Goal: Task Accomplishment & Management: Manage account settings

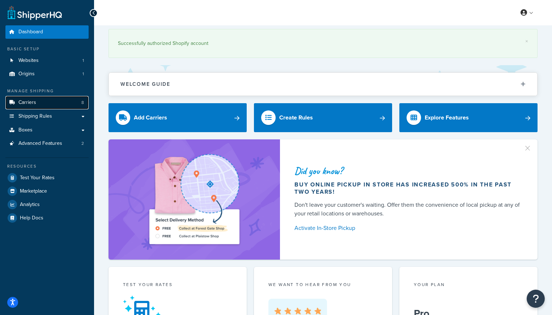
click at [26, 104] on span "Carriers" at bounding box center [27, 102] width 18 height 6
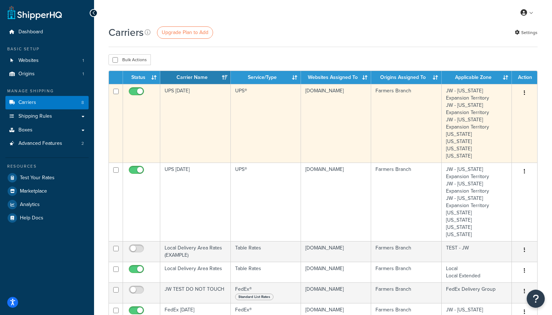
click at [526, 92] on button "button" at bounding box center [524, 93] width 10 height 12
click at [487, 106] on link "Edit" at bounding box center [495, 107] width 57 height 15
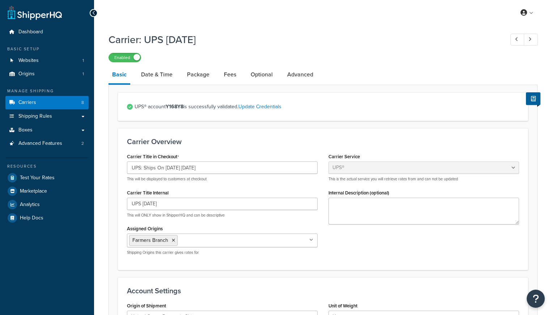
select select "ups"
click at [176, 167] on input "UPS: Ships On [DATE] [DATE]" at bounding box center [222, 167] width 191 height 12
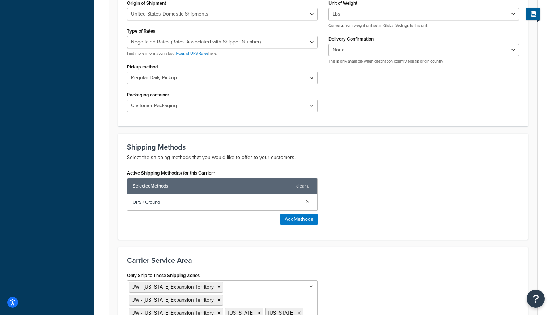
scroll to position [415, 0]
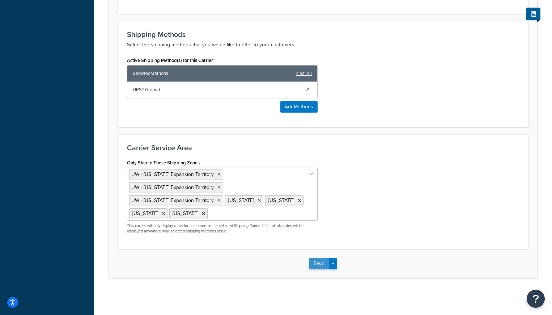
type input "UPS: Ships On [DATE] [DATE]"
click at [317, 262] on button "Save" at bounding box center [319, 264] width 20 height 12
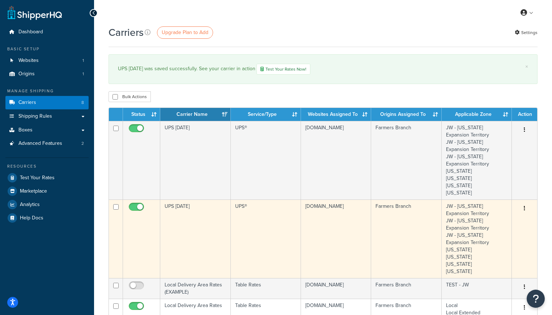
click at [525, 209] on icon "button" at bounding box center [524, 207] width 1 height 5
click at [484, 224] on link "Edit" at bounding box center [495, 223] width 57 height 15
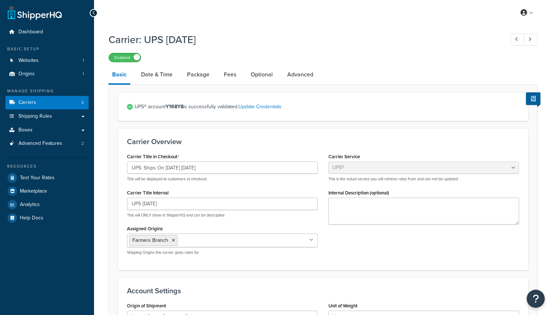
select select "ups"
click at [176, 169] on input "UPS: Ships On 10/06/2025 Monday" at bounding box center [222, 167] width 191 height 12
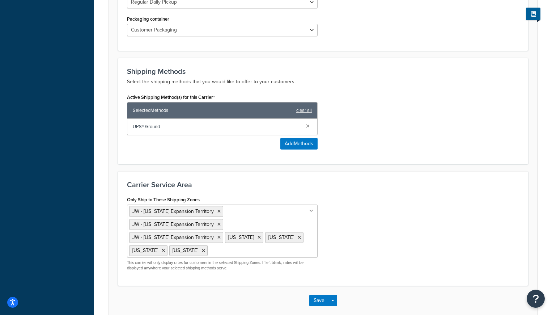
scroll to position [415, 0]
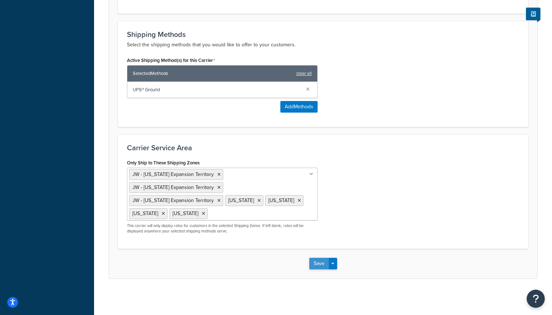
type input "UPS: Ships On 10/13/2025 Monday"
click at [318, 263] on button "Save" at bounding box center [319, 264] width 20 height 12
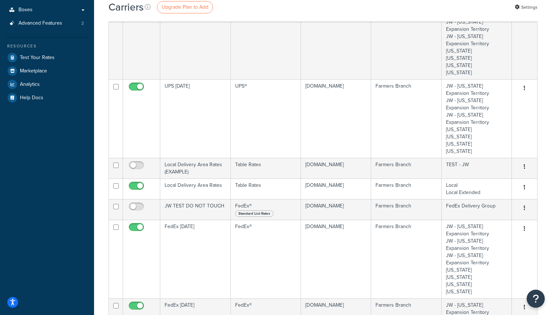
scroll to position [121, 0]
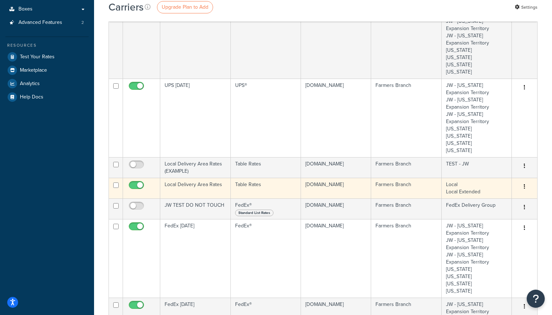
click at [525, 186] on button "button" at bounding box center [524, 187] width 10 height 12
click at [482, 200] on link "Edit" at bounding box center [495, 201] width 57 height 15
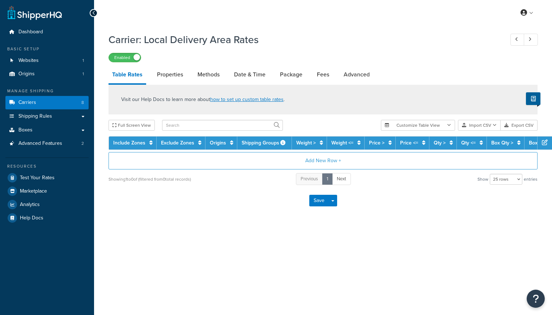
select select "25"
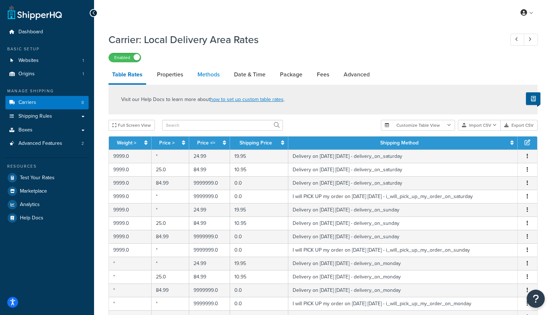
click at [208, 75] on link "Methods" at bounding box center [208, 74] width 29 height 17
select select "25"
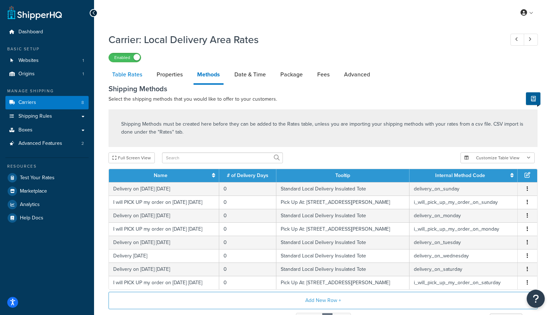
click at [123, 74] on link "Table Rates" at bounding box center [127, 74] width 37 height 17
select select "25"
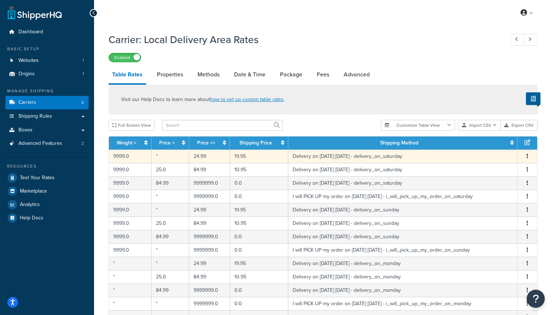
click at [528, 156] on button "button" at bounding box center [528, 156] width 6 height 8
click at [479, 142] on div "Edit" at bounding box center [490, 142] width 51 height 15
select select "153761"
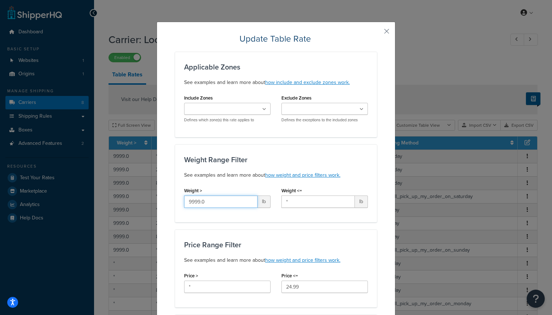
drag, startPoint x: 215, startPoint y: 202, endPoint x: 114, endPoint y: 196, distance: 100.3
click at [114, 196] on div "Update Table Rate Applicable Zones See examples and learn more about how includ…" at bounding box center [276, 157] width 552 height 315
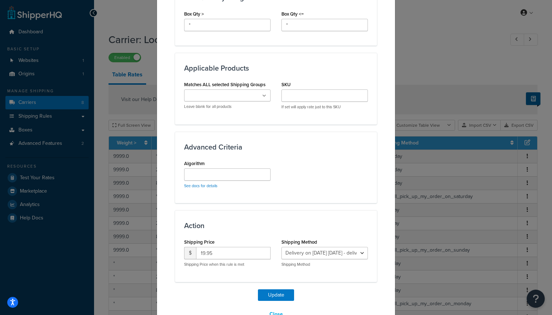
scroll to position [422, 0]
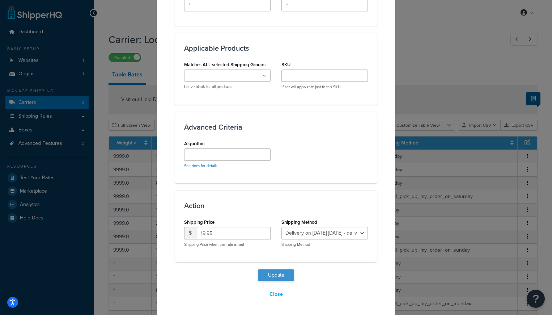
type input "*"
click at [274, 275] on button "Update" at bounding box center [276, 275] width 36 height 12
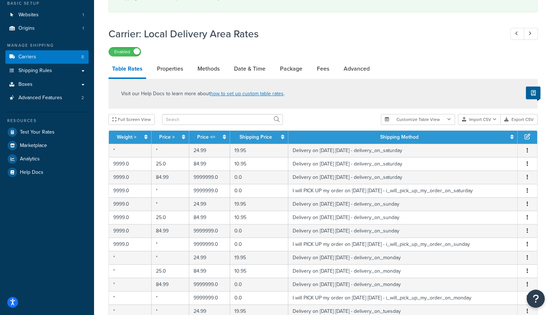
scroll to position [49, 0]
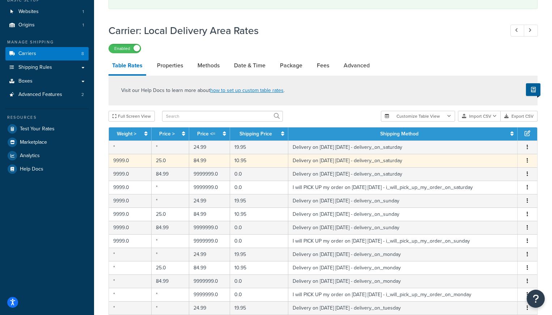
click at [527, 163] on icon "button" at bounding box center [527, 160] width 1 height 5
click at [480, 145] on div "Edit" at bounding box center [490, 146] width 51 height 15
select select "153761"
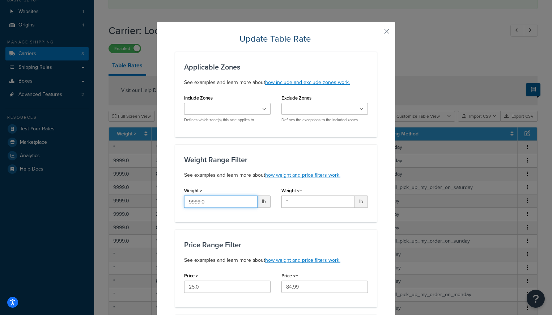
drag, startPoint x: 212, startPoint y: 201, endPoint x: 141, endPoint y: 199, distance: 71.3
click at [141, 199] on div "Update Table Rate Applicable Zones See examples and learn more about how includ…" at bounding box center [276, 157] width 552 height 315
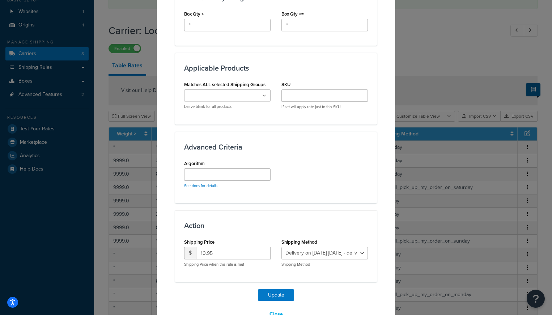
scroll to position [422, 0]
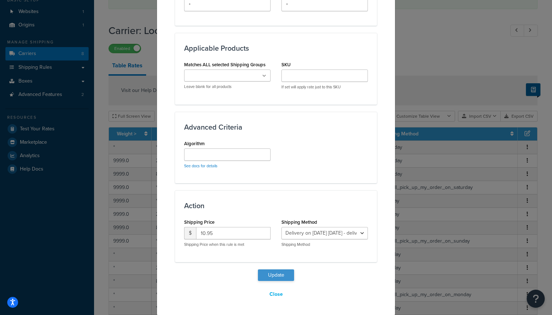
type input "*"
click at [271, 275] on button "Update" at bounding box center [276, 275] width 36 height 12
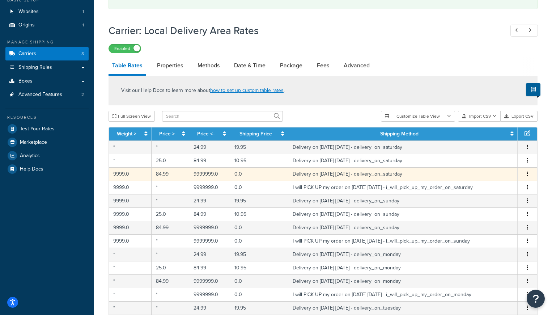
click at [527, 174] on icon "button" at bounding box center [527, 173] width 1 height 5
click at [484, 159] on div "Edit" at bounding box center [490, 160] width 51 height 15
select select "153761"
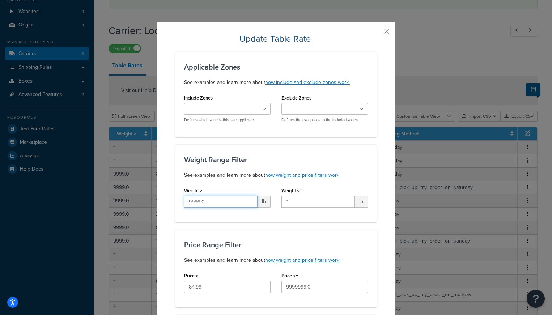
drag, startPoint x: 212, startPoint y: 203, endPoint x: 136, endPoint y: 201, distance: 76.3
click at [136, 202] on div "Update Table Rate Applicable Zones See examples and learn more about how includ…" at bounding box center [276, 157] width 552 height 315
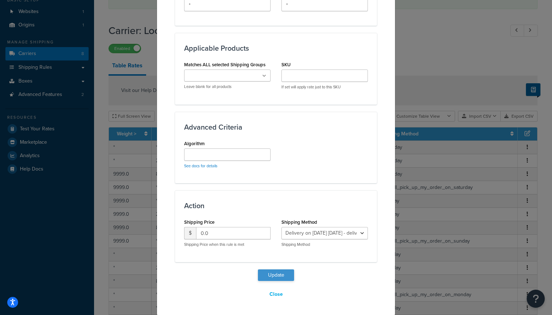
type input "*"
click at [274, 274] on button "Update" at bounding box center [276, 275] width 36 height 12
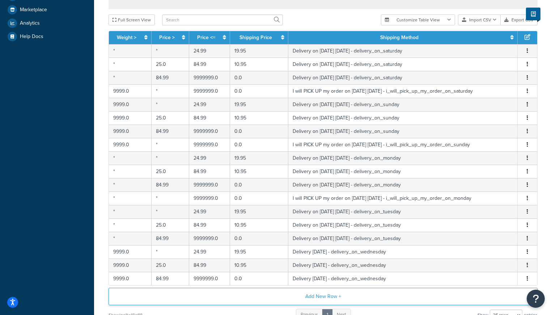
scroll to position [206, 0]
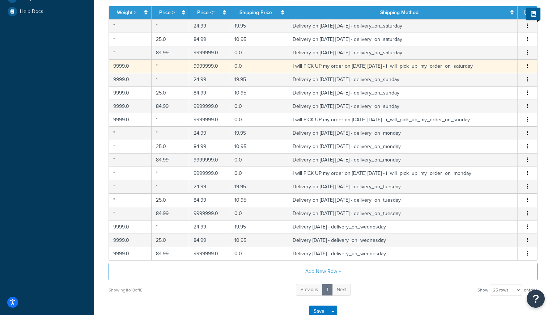
click at [527, 65] on icon "button" at bounding box center [527, 65] width 1 height 5
click at [478, 51] on div "Edit" at bounding box center [490, 52] width 51 height 15
select select "153762"
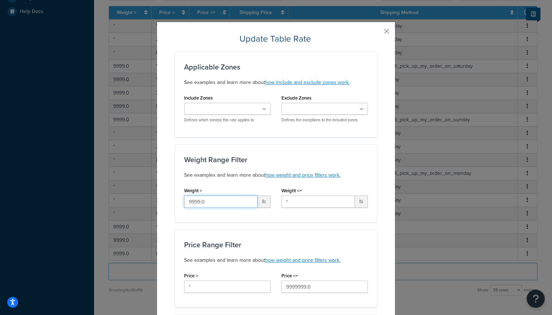
drag, startPoint x: 211, startPoint y: 201, endPoint x: 112, endPoint y: 200, distance: 98.0
click at [112, 200] on div "Update Table Rate Applicable Zones See examples and learn more about how includ…" at bounding box center [276, 157] width 552 height 315
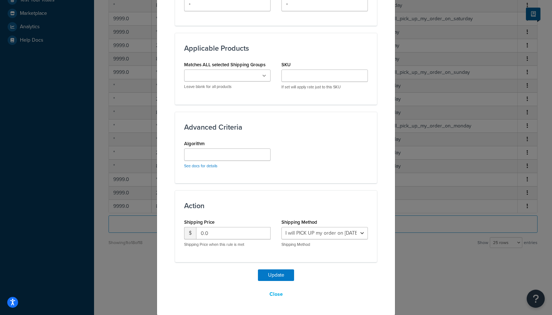
scroll to position [178, 0]
type input "*"
click at [272, 276] on button "Update" at bounding box center [276, 275] width 36 height 12
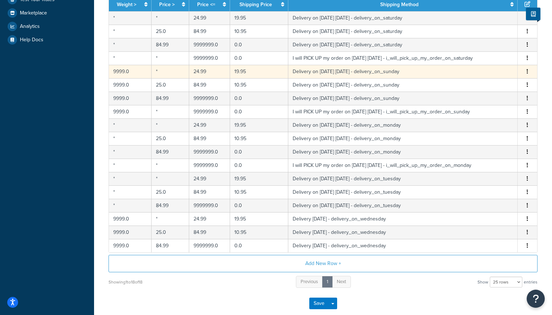
click at [527, 71] on icon "button" at bounding box center [527, 71] width 1 height 5
click at [481, 56] on div "Edit" at bounding box center [490, 57] width 51 height 15
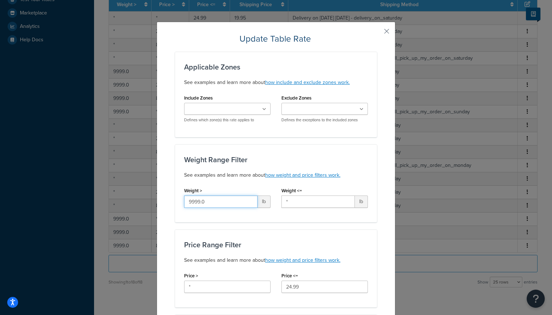
drag, startPoint x: 216, startPoint y: 204, endPoint x: 128, endPoint y: 194, distance: 88.1
click at [128, 194] on div "Update Table Rate Applicable Zones See examples and learn more about how includ…" at bounding box center [276, 157] width 552 height 315
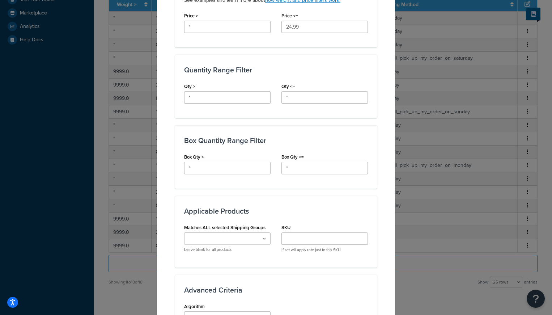
scroll to position [422, 0]
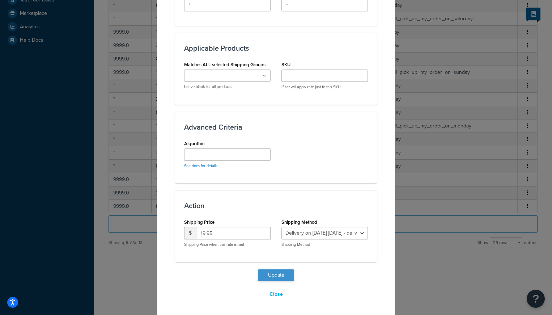
type input "*"
click at [269, 273] on button "Update" at bounding box center [276, 275] width 36 height 12
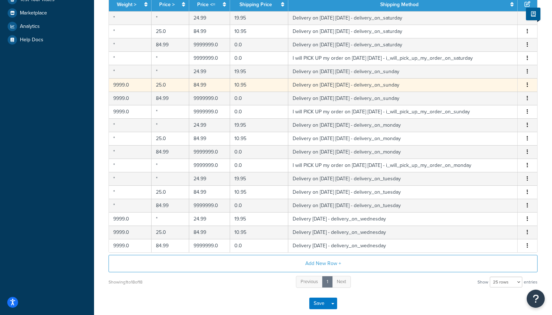
click at [527, 86] on icon "button" at bounding box center [527, 84] width 1 height 5
click at [479, 68] on div "Edit" at bounding box center [490, 70] width 51 height 15
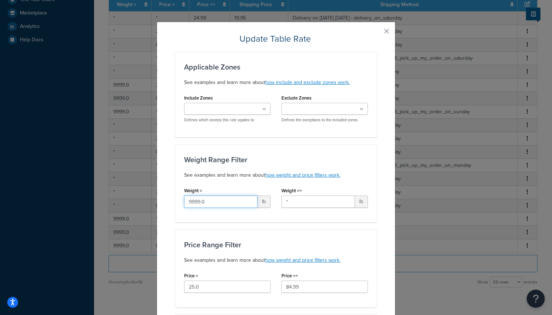
drag, startPoint x: 215, startPoint y: 199, endPoint x: 106, endPoint y: 185, distance: 110.5
click at [106, 185] on div "Update Table Rate Applicable Zones See examples and learn more about how includ…" at bounding box center [276, 157] width 552 height 315
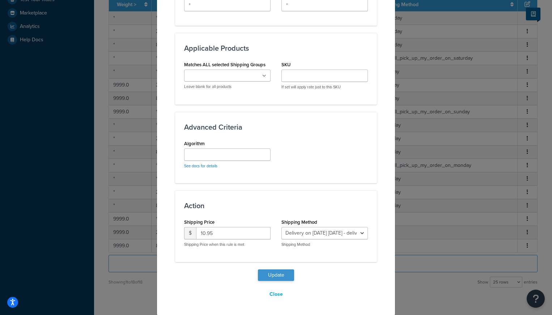
type input "*"
click at [271, 275] on button "Update" at bounding box center [276, 275] width 36 height 12
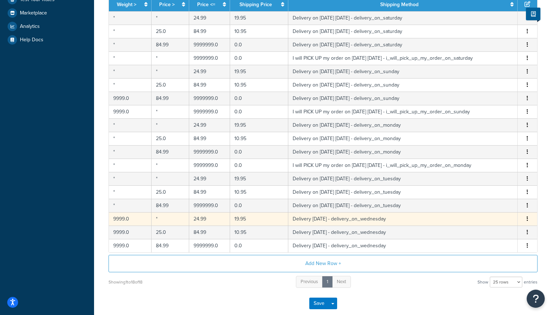
scroll to position [189, 0]
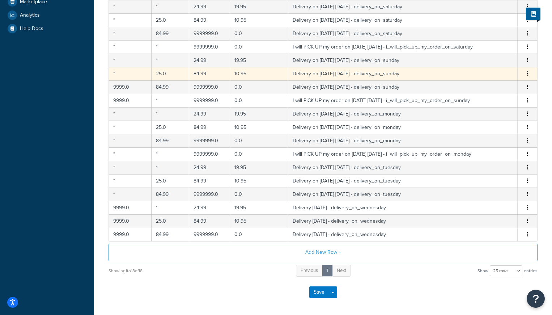
click at [529, 74] on button "button" at bounding box center [528, 74] width 6 height 8
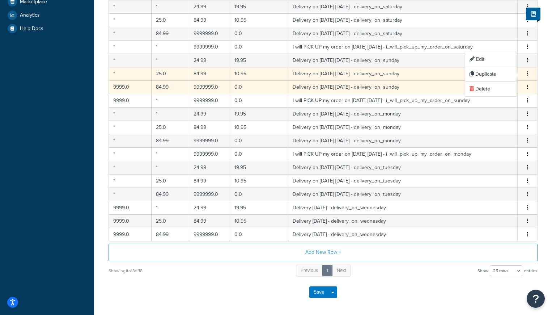
click at [390, 91] on td "Delivery on 10/05/2025 Sunday - delivery_on_sunday" at bounding box center [402, 86] width 229 height 13
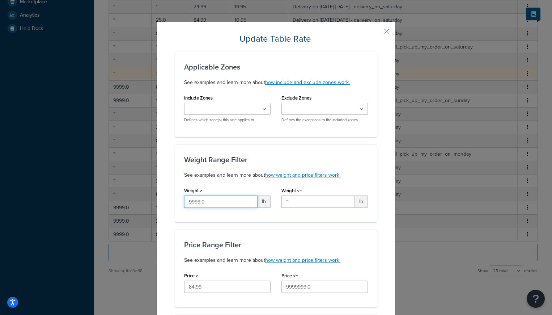
drag, startPoint x: 212, startPoint y: 203, endPoint x: 131, endPoint y: 202, distance: 81.0
click at [131, 202] on div "Update Table Rate Applicable Zones See examples and learn more about how includ…" at bounding box center [276, 157] width 552 height 315
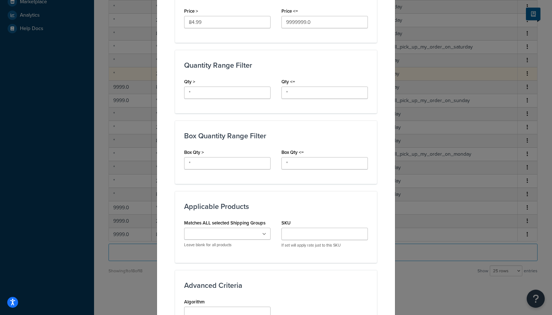
scroll to position [422, 0]
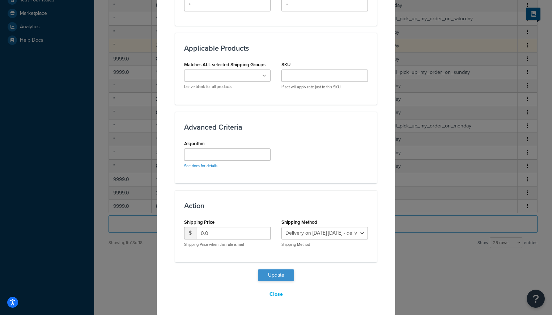
type input "*"
click at [271, 275] on button "Update" at bounding box center [276, 275] width 36 height 12
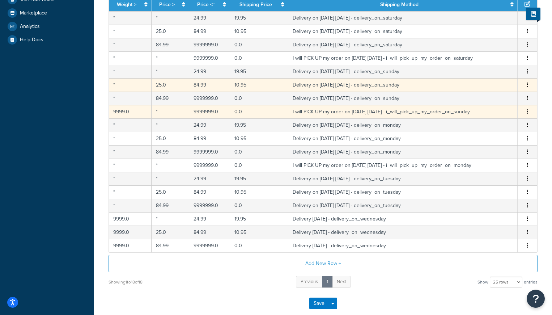
click at [527, 111] on icon "button" at bounding box center [527, 111] width 1 height 5
click at [479, 96] on div "Edit" at bounding box center [490, 97] width 51 height 15
select select "141008"
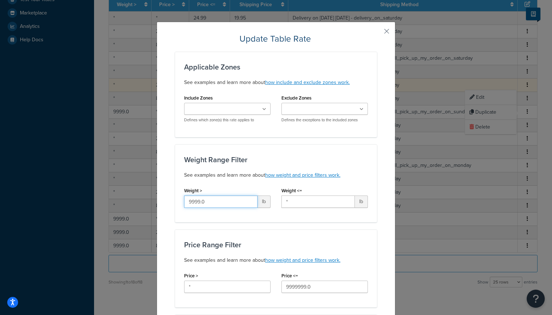
click at [221, 198] on input "9999.0" at bounding box center [220, 201] width 73 height 12
drag, startPoint x: 221, startPoint y: 198, endPoint x: 187, endPoint y: 199, distance: 34.0
click at [187, 199] on input "9999.0" at bounding box center [220, 201] width 73 height 12
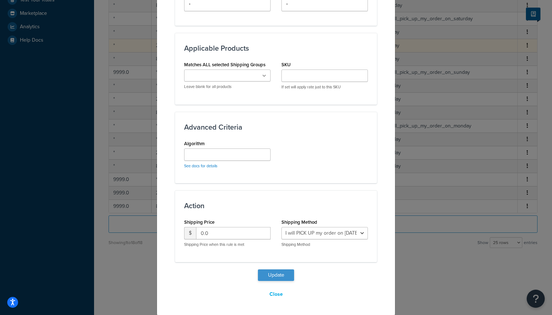
type input "*"
click at [272, 275] on button "Update" at bounding box center [276, 275] width 36 height 12
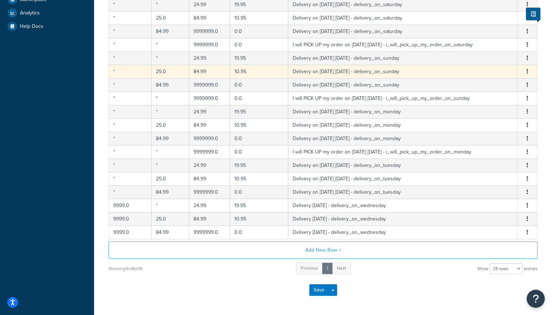
scroll to position [195, 0]
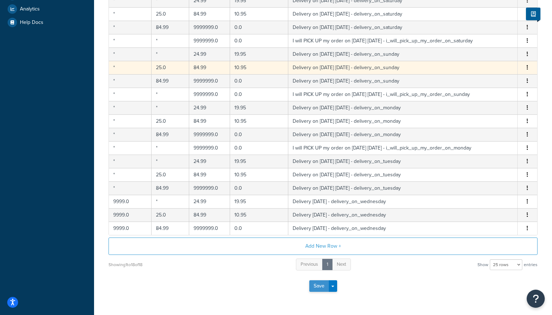
click at [318, 284] on button "Save" at bounding box center [319, 286] width 20 height 12
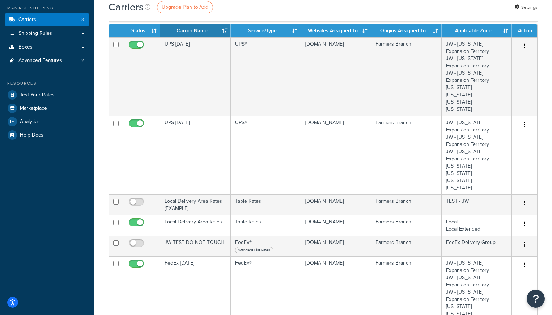
scroll to position [95, 0]
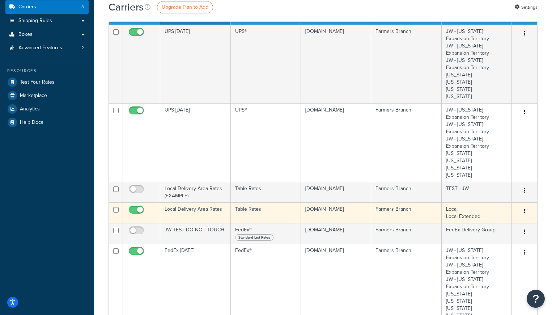
click at [525, 212] on button "button" at bounding box center [524, 211] width 10 height 12
click at [487, 227] on link "Edit" at bounding box center [495, 225] width 57 height 15
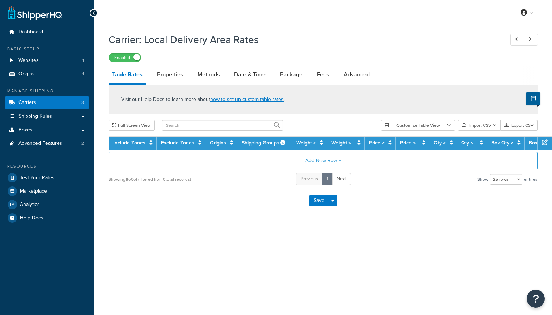
select select "25"
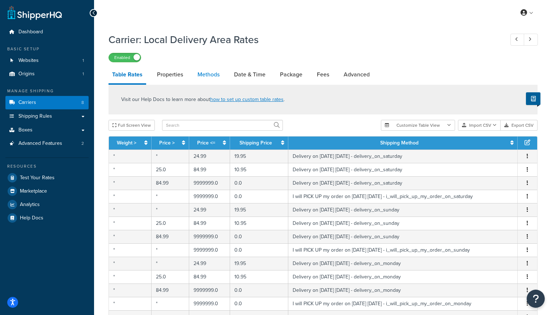
click at [207, 77] on link "Methods" at bounding box center [208, 74] width 29 height 17
select select "25"
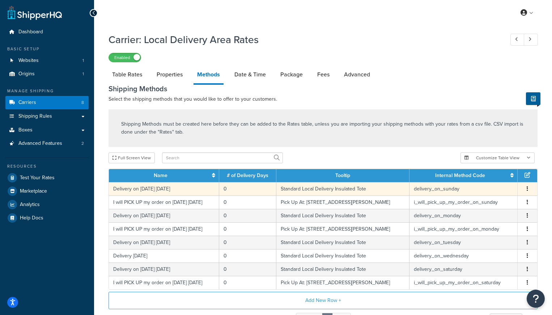
click at [528, 187] on icon "button" at bounding box center [527, 188] width 1 height 5
click at [476, 185] on div "Edit" at bounding box center [490, 182] width 51 height 15
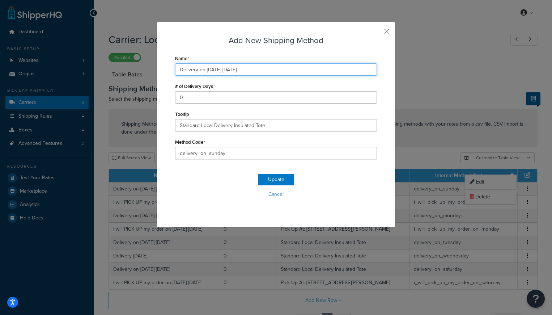
click at [217, 70] on input "Delivery on 10/05/2025 Sunday" at bounding box center [276, 69] width 202 height 12
type input "Delivery on 10/13/2025 Sunday"
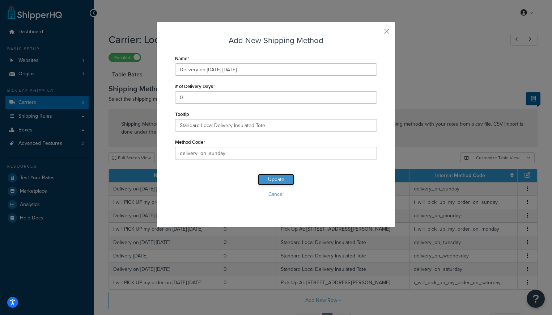
click at [273, 179] on button "Update" at bounding box center [276, 180] width 36 height 12
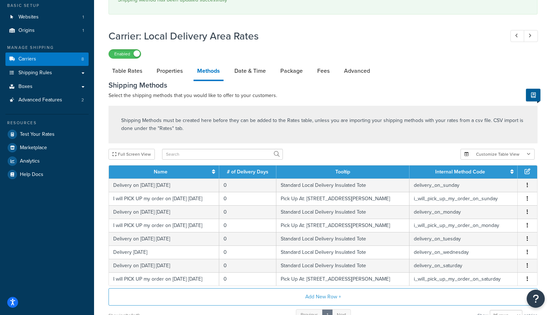
scroll to position [45, 0]
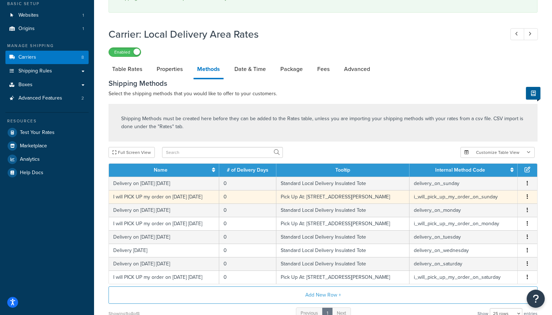
click at [528, 198] on icon "button" at bounding box center [527, 196] width 1 height 5
click at [487, 189] on div "Edit" at bounding box center [490, 190] width 51 height 15
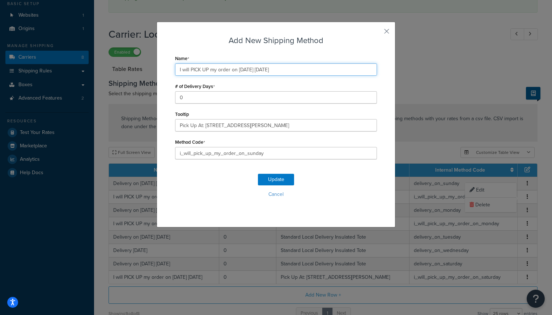
click at [250, 69] on input "I will PICK UP my order on 10/05/2025 Sunday" at bounding box center [276, 69] width 202 height 12
type input "I will PICK UP my order on 10/12/2025 Sunday"
click at [274, 179] on button "Update" at bounding box center [276, 180] width 36 height 12
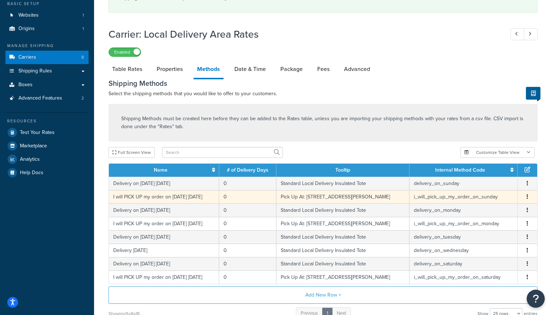
click at [527, 197] on icon "button" at bounding box center [527, 196] width 1 height 5
click at [475, 189] on div "Edit" at bounding box center [490, 190] width 51 height 15
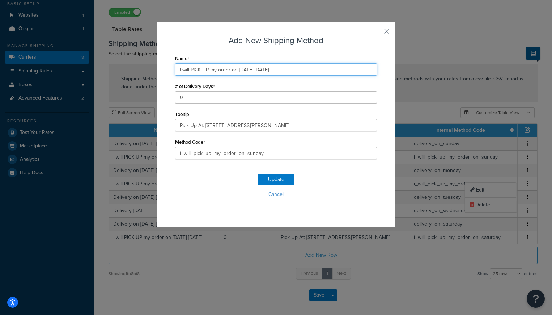
click at [249, 70] on input "I will PICK UP my order on 10/12/2025 Sunday" at bounding box center [276, 69] width 202 height 12
type input "I will PICK UP my order on 10/13/2025 Sunday"
click at [265, 176] on button "Update" at bounding box center [276, 180] width 36 height 12
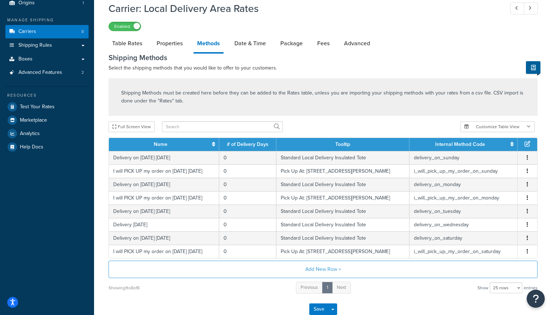
scroll to position [72, 0]
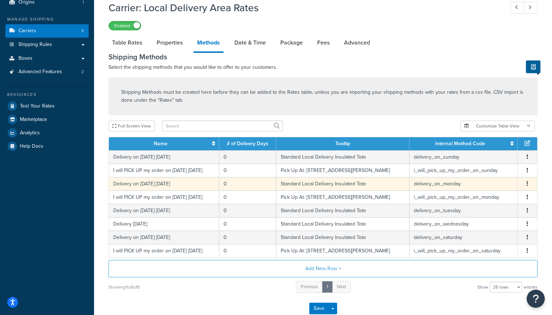
click at [526, 184] on button "button" at bounding box center [528, 184] width 6 height 8
click at [480, 176] on div "Edit" at bounding box center [490, 177] width 51 height 15
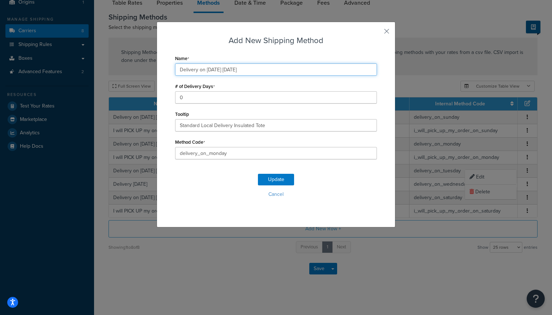
click at [218, 72] on input "Delivery on 10/06/2025 Monday" at bounding box center [276, 69] width 202 height 12
type input "Delivery on 10/13/2025 Monday"
click at [269, 181] on button "Update" at bounding box center [276, 180] width 36 height 12
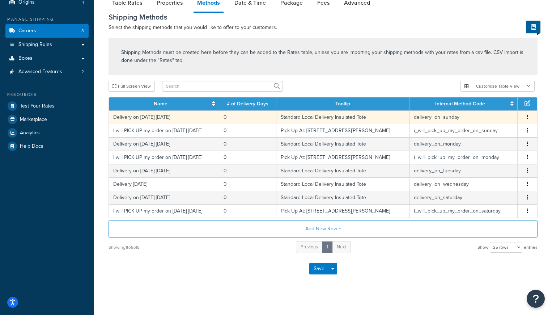
click at [527, 117] on icon "button" at bounding box center [527, 116] width 1 height 5
click at [479, 110] on div "Edit" at bounding box center [490, 110] width 51 height 15
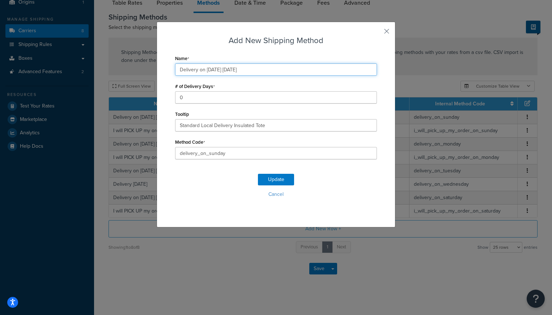
click at [216, 72] on input "Delivery on 10/13/2025 Sunday" at bounding box center [276, 69] width 202 height 12
type input "Delivery on 10/12/2025 Sunday"
click at [267, 183] on button "Update" at bounding box center [276, 180] width 36 height 12
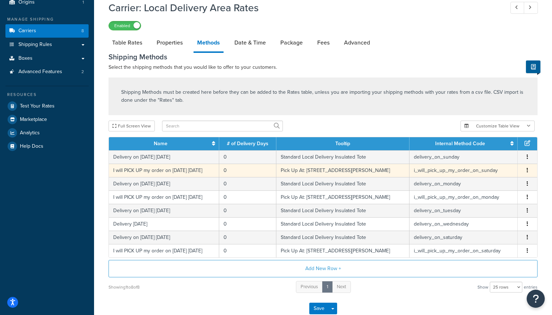
click at [528, 171] on button "button" at bounding box center [528, 170] width 6 height 8
click at [491, 163] on div "Edit" at bounding box center [490, 163] width 51 height 15
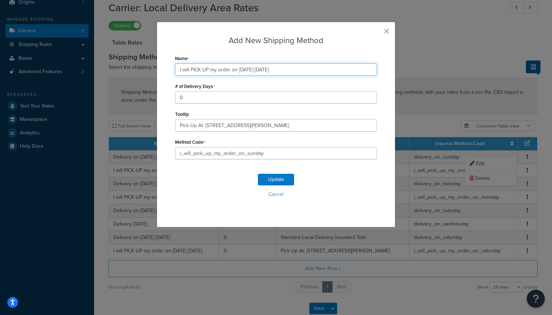
click at [249, 69] on input "I will PICK UP my order on 10/13/2025 Sunday" at bounding box center [276, 69] width 202 height 12
type input "I will PICK UP my order on 10/12/2025 Sunday"
click at [275, 180] on button "Update" at bounding box center [276, 180] width 36 height 12
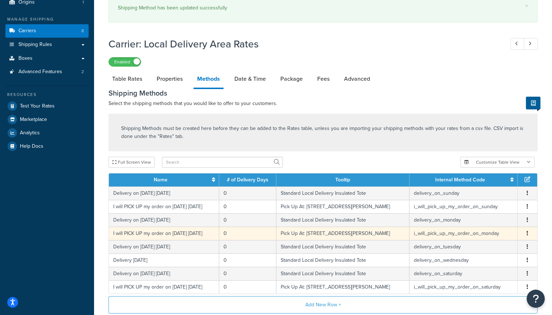
click at [528, 233] on button "button" at bounding box center [528, 233] width 6 height 8
click at [480, 225] on div "Edit" at bounding box center [490, 226] width 51 height 15
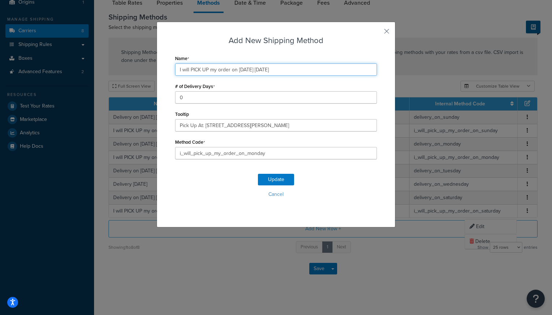
click at [251, 71] on input "I will PICK UP my order on 10/06/2025 Monday" at bounding box center [276, 69] width 202 height 12
type input "I will PICK UP my order on 10/13/2025 Monday"
click at [271, 182] on button "Update" at bounding box center [276, 180] width 36 height 12
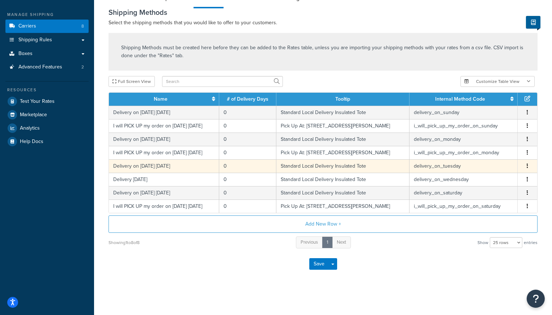
scroll to position [77, 0]
click at [528, 163] on button "button" at bounding box center [528, 166] width 6 height 8
click at [481, 160] on div "Edit" at bounding box center [490, 159] width 51 height 15
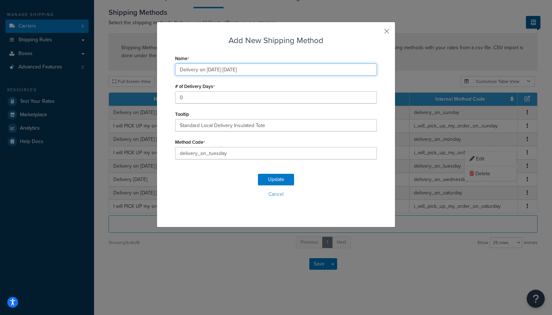
click at [218, 71] on input "Delivery on 10/07/2025 Tuesday" at bounding box center [276, 69] width 202 height 12
type input "Delivery on 10/14/2025 Tuesday"
click at [270, 179] on button "Update" at bounding box center [276, 180] width 36 height 12
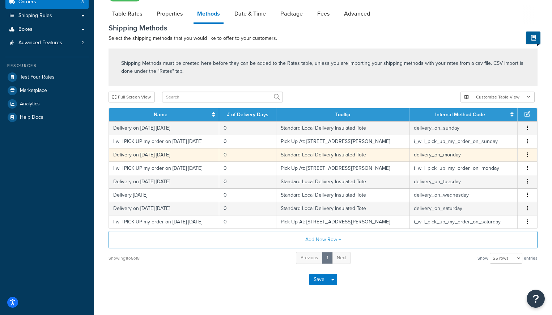
scroll to position [105, 0]
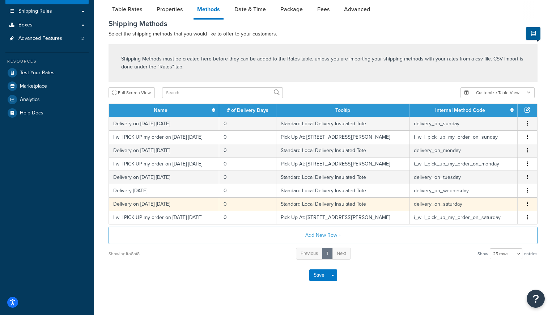
click at [530, 203] on button "button" at bounding box center [528, 204] width 6 height 8
click at [476, 196] on div "Edit" at bounding box center [490, 197] width 51 height 15
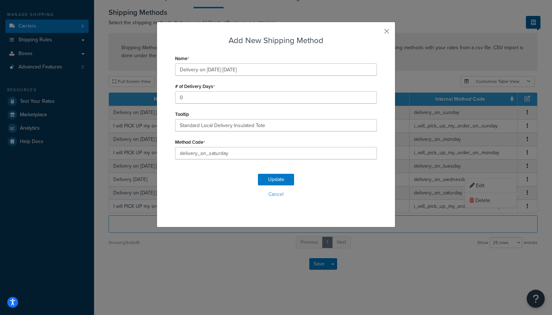
scroll to position [77, 0]
click at [218, 70] on input "Delivery on 10/04/2025 Saturday" at bounding box center [276, 69] width 202 height 12
type input "Delivery on 10/11/2025 Saturday"
click at [271, 178] on button "Update" at bounding box center [276, 180] width 36 height 12
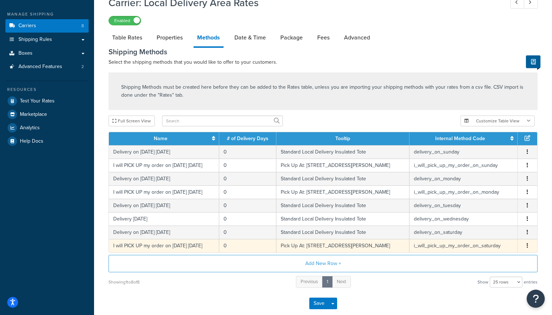
click at [527, 245] on icon "button" at bounding box center [527, 245] width 1 height 5
click at [482, 238] on div "Edit" at bounding box center [490, 239] width 51 height 15
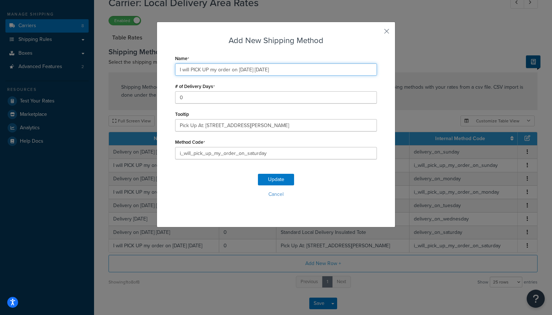
click at [250, 69] on input "I will PICK UP my order on 10/04/2025 Saturday" at bounding box center [276, 69] width 202 height 12
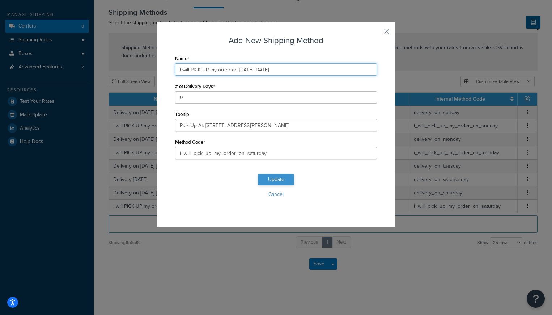
type input "I will PICK UP my order on 10/11/2025 Saturday"
click at [280, 179] on button "Update" at bounding box center [276, 180] width 36 height 12
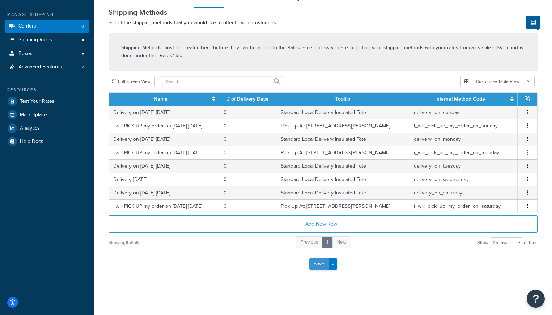
click at [321, 261] on button "Save" at bounding box center [319, 264] width 20 height 12
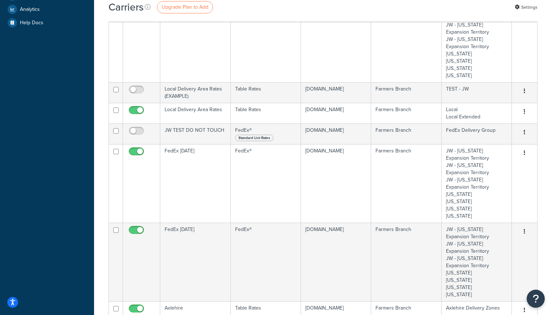
scroll to position [207, 0]
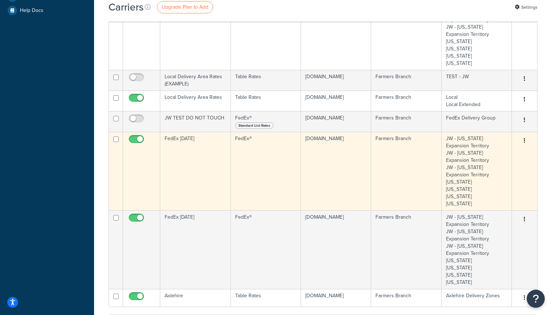
click at [526, 138] on button "button" at bounding box center [524, 141] width 10 height 12
click at [481, 154] on link "Edit" at bounding box center [495, 155] width 57 height 15
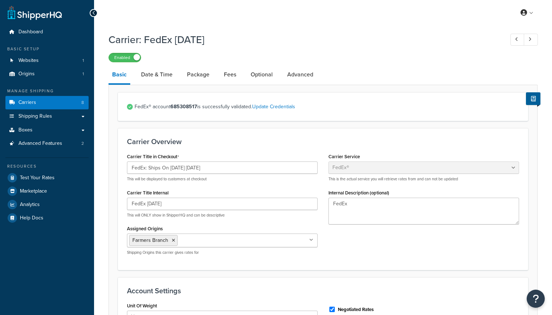
select select "fedEx"
select select "REGULAR_PICKUP"
select select "YOUR_PACKAGING"
click at [181, 169] on input "FedEx: Ships On 10/07/2025 Tuesday" at bounding box center [222, 167] width 191 height 12
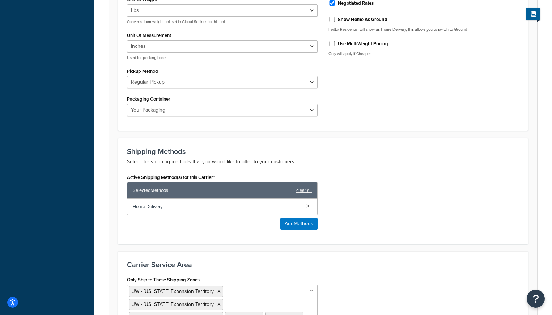
scroll to position [423, 0]
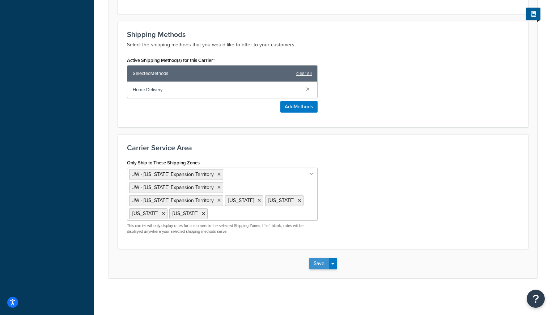
type input "FedEx: Ships On 10/14/2025 Tuesday"
click at [315, 264] on button "Save" at bounding box center [319, 264] width 20 height 12
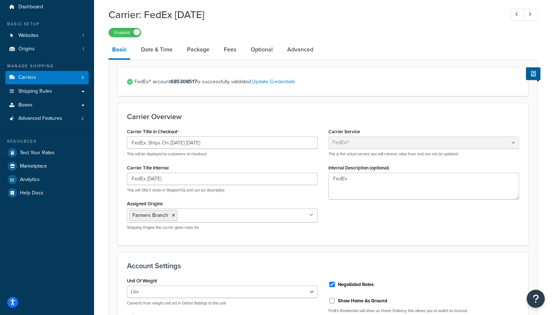
scroll to position [23, 0]
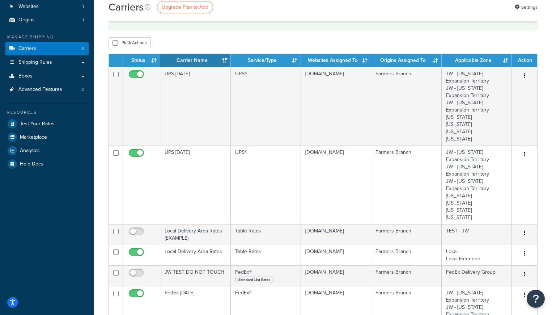
scroll to position [199, 0]
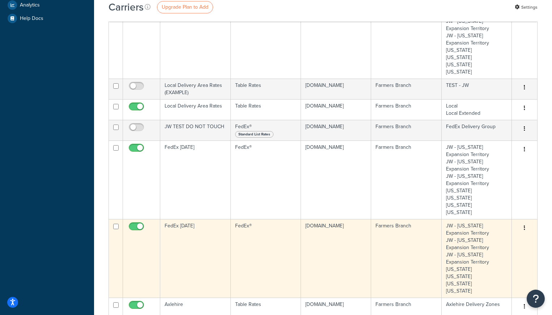
click at [525, 228] on button "button" at bounding box center [524, 228] width 10 height 12
click at [487, 240] on link "Edit" at bounding box center [495, 242] width 57 height 15
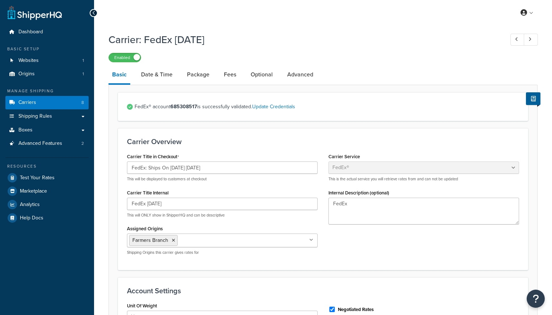
select select "fedEx"
select select "REGULAR_PICKUP"
select select "YOUR_PACKAGING"
click at [181, 169] on input "FedEx: Ships On 10/06/2025 Monday" at bounding box center [222, 167] width 191 height 12
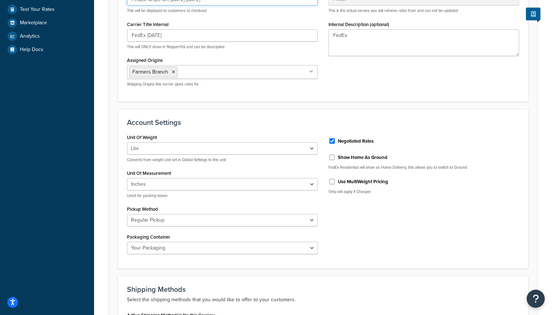
scroll to position [423, 0]
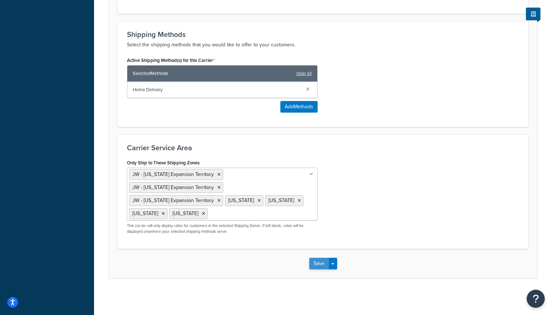
type input "FedEx: Ships On 10/13/2025 Monday"
click at [314, 262] on button "Save" at bounding box center [319, 264] width 20 height 12
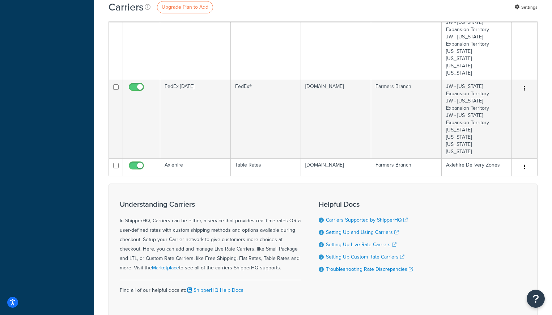
scroll to position [340, 0]
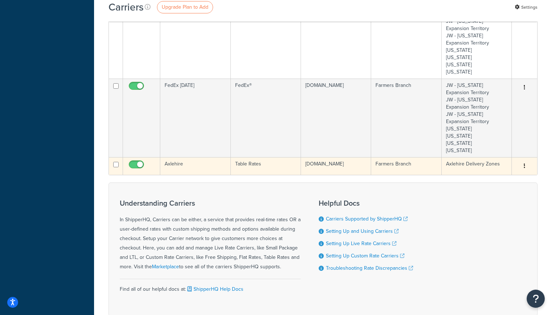
click at [524, 165] on icon "button" at bounding box center [524, 165] width 1 height 5
click at [485, 179] on link "Edit" at bounding box center [495, 180] width 57 height 15
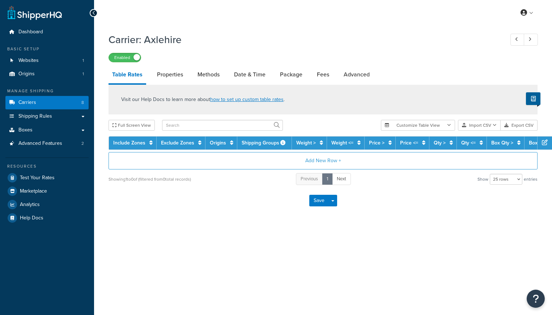
select select "25"
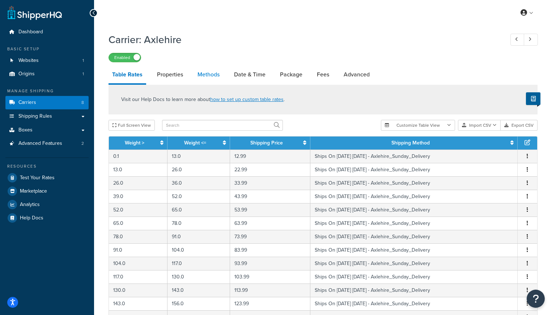
click at [208, 75] on link "Methods" at bounding box center [208, 74] width 29 height 17
select select "25"
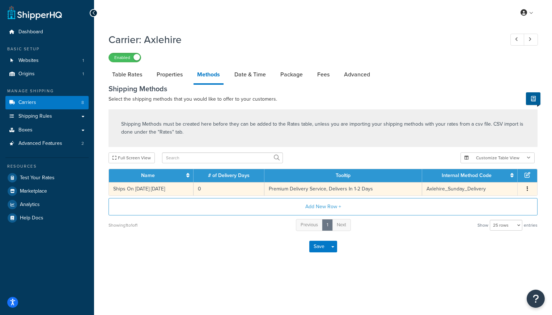
click at [527, 188] on icon "button" at bounding box center [527, 188] width 1 height 5
click at [478, 180] on div "Edit" at bounding box center [490, 182] width 51 height 15
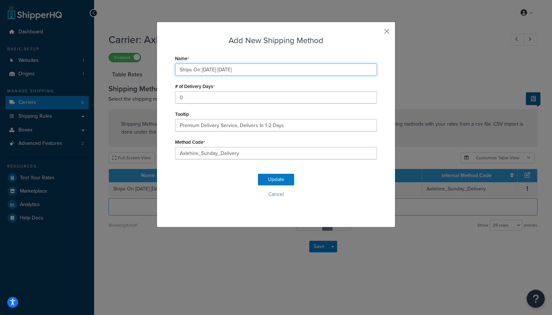
click at [213, 70] on input "Ships On [DATE] [DATE]" at bounding box center [276, 69] width 202 height 12
type input "Ships On [DATE] [DATE]"
click at [278, 178] on button "Update" at bounding box center [276, 180] width 36 height 12
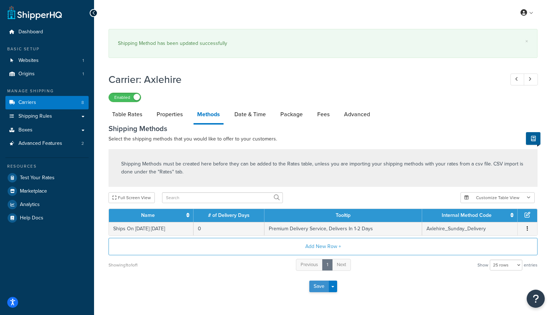
click at [319, 288] on button "Save" at bounding box center [319, 286] width 20 height 12
